Goal: Task Accomplishment & Management: Use online tool/utility

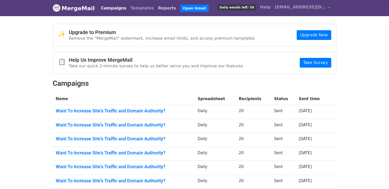
click at [156, 8] on link "Reports" at bounding box center [167, 8] width 22 height 10
click at [156, 6] on link "Reports" at bounding box center [167, 8] width 22 height 10
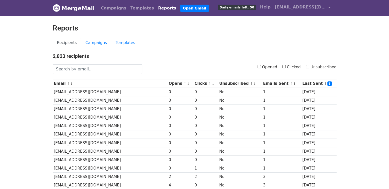
click at [261, 67] on input "Opened" at bounding box center [259, 66] width 3 height 3
checkbox input "true"
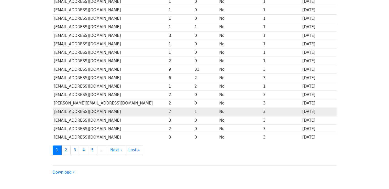
scroll to position [226, 0]
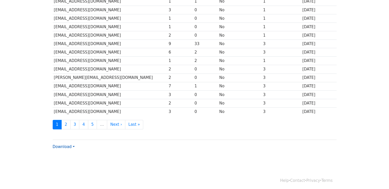
click at [67, 144] on link "Download" at bounding box center [64, 146] width 22 height 5
click at [70, 161] on link "Excel" at bounding box center [73, 165] width 40 height 8
